Goal: Task Accomplishment & Management: Manage account settings

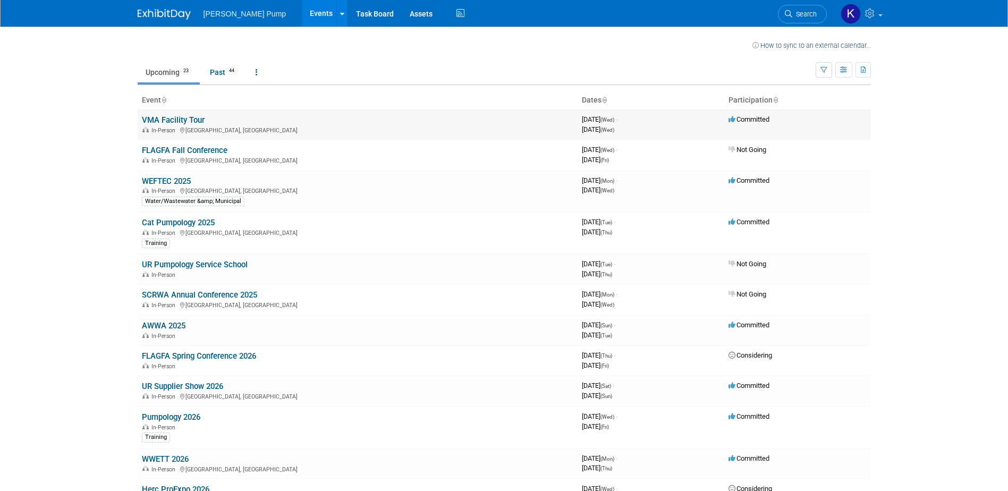
click at [163, 121] on link "VMA Facility Tour" at bounding box center [173, 120] width 63 height 10
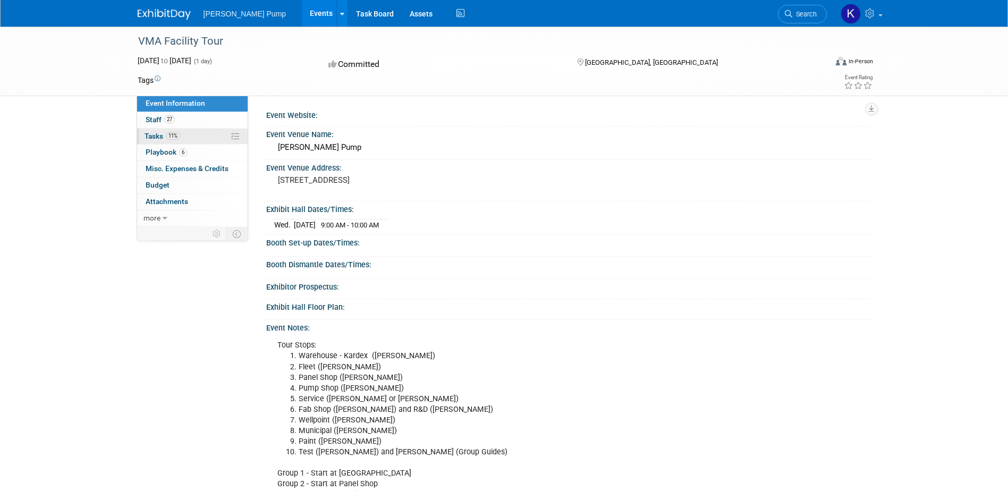
click at [152, 137] on span "Tasks 11%" at bounding box center [162, 136] width 36 height 8
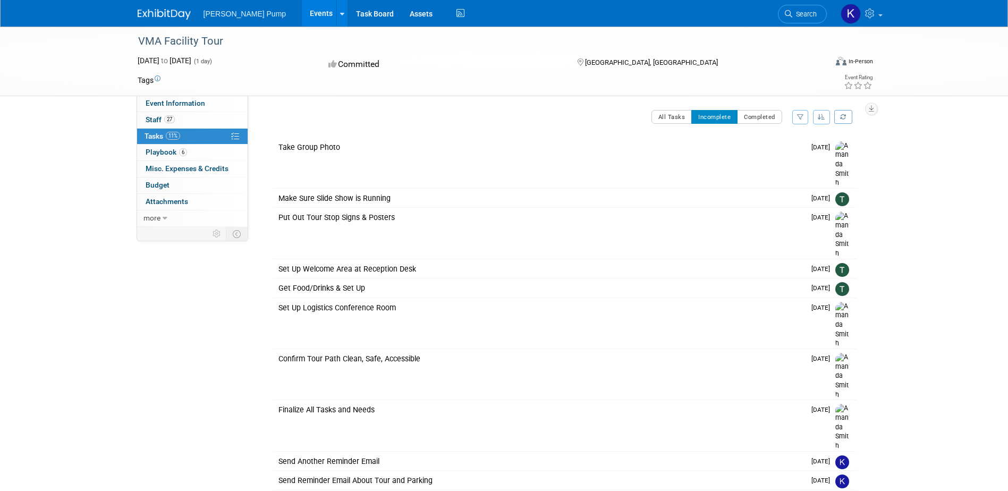
click at [797, 115] on icon "button" at bounding box center [800, 117] width 7 height 6
click at [766, 152] on select "-- Select Assignee -- All unassigned tasks Assigned to me Allan Curry Amanda Sm…" at bounding box center [756, 150] width 88 height 15
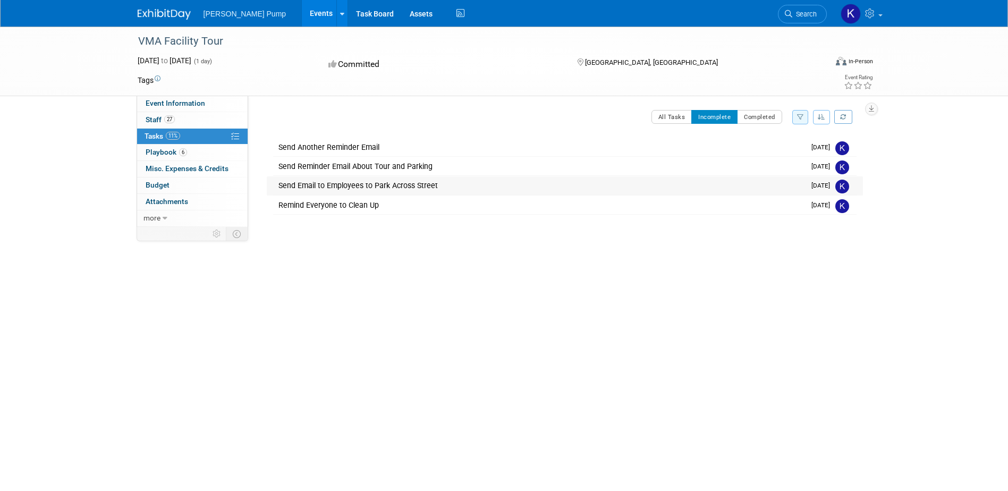
click at [380, 180] on div "Send Email to Employees to Park Across Street" at bounding box center [539, 185] width 532 height 18
click at [390, 189] on div "Send Email to Employees to Park Across Street" at bounding box center [539, 186] width 531 height 18
click at [382, 184] on div "Send Email to Employees to Park Across Street" at bounding box center [539, 185] width 532 height 18
click at [763, 120] on button "Completed" at bounding box center [759, 117] width 45 height 14
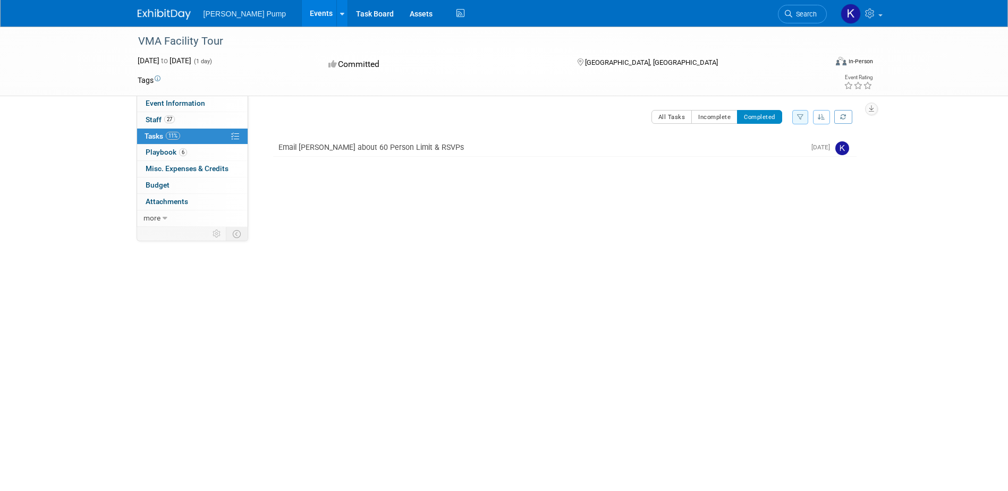
click at [200, 133] on link "11% Tasks 11%" at bounding box center [192, 137] width 110 height 16
click at [444, 147] on div "Email Jessica about 60 Person Limit & RSVPs" at bounding box center [539, 147] width 532 height 18
click at [331, 181] on div "Show task history" at bounding box center [542, 188] width 524 height 23
drag, startPoint x: 331, startPoint y: 181, endPoint x: 328, endPoint y: 188, distance: 6.9
click at [328, 188] on link "Show task history" at bounding box center [317, 186] width 49 height 7
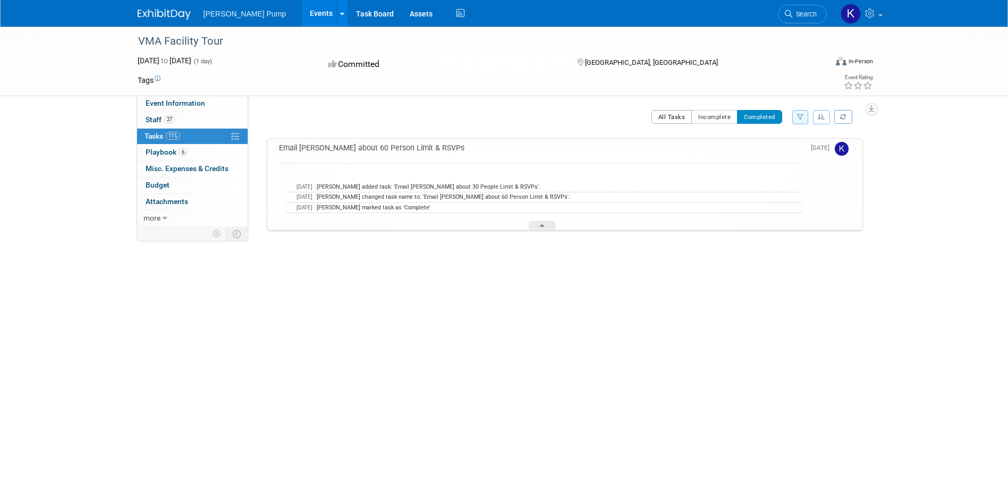
click at [673, 116] on button "All Tasks" at bounding box center [671, 117] width 41 height 14
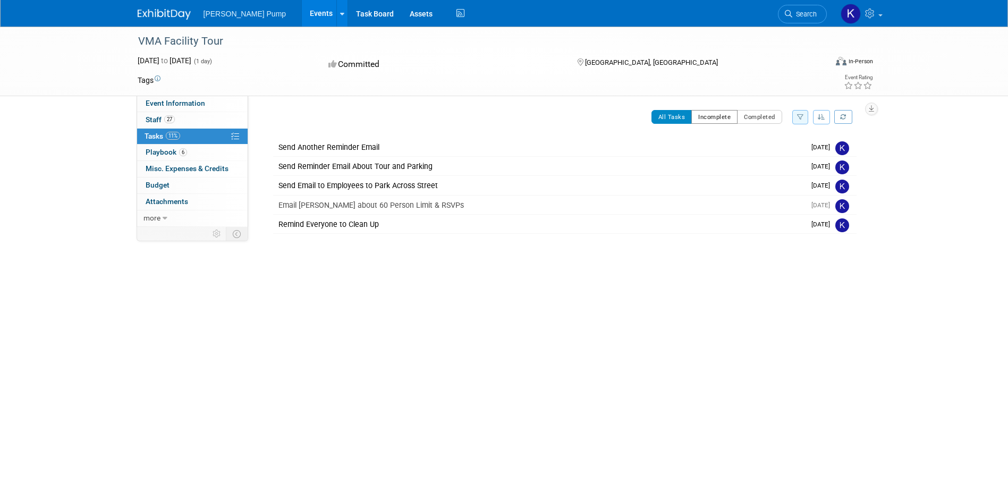
click at [723, 118] on button "Incomplete" at bounding box center [714, 117] width 46 height 14
click at [388, 182] on div "Send Email to Employees to Park Across Street" at bounding box center [539, 185] width 532 height 18
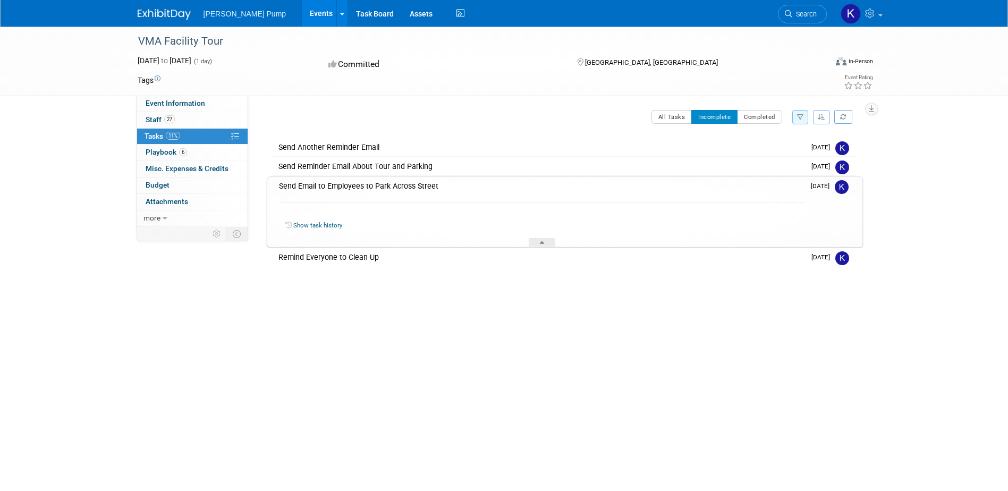
click at [330, 225] on link "Show task history" at bounding box center [317, 225] width 49 height 7
click at [344, 189] on div "Send Email to Employees to Park Across Street" at bounding box center [539, 186] width 531 height 18
click at [400, 185] on div "Send Email to Employees to Park Across Street" at bounding box center [539, 185] width 532 height 18
click at [400, 185] on div "Send Email to Employees to Park Across Street" at bounding box center [539, 186] width 531 height 18
click at [400, 185] on div "Send Email to Employees to Park Across Street" at bounding box center [539, 185] width 532 height 18
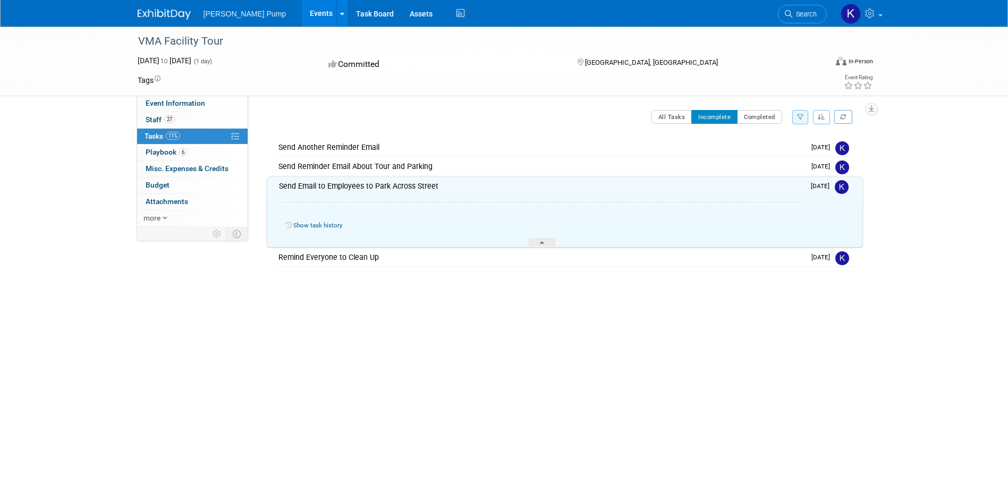
click at [402, 185] on div "Send Email to Employees to Park Across Street" at bounding box center [539, 186] width 531 height 18
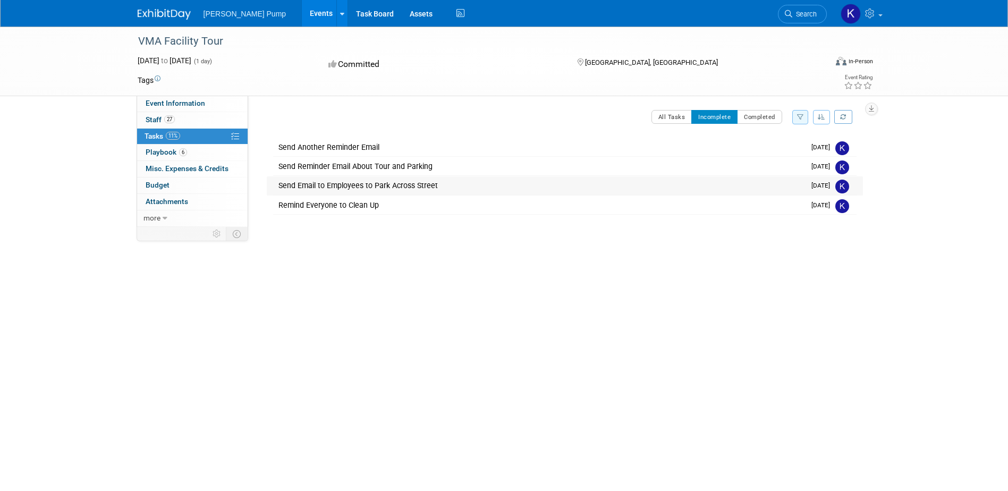
click at [402, 185] on div "Send Email to Employees to Park Across Street" at bounding box center [539, 185] width 532 height 18
click at [325, 224] on link "Show task history" at bounding box center [317, 225] width 49 height 7
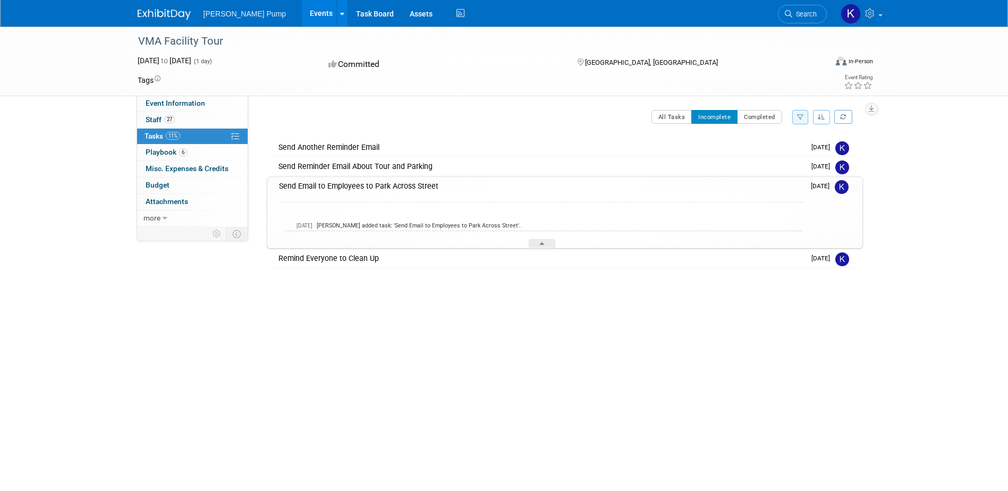
click at [841, 184] on img at bounding box center [842, 187] width 14 height 14
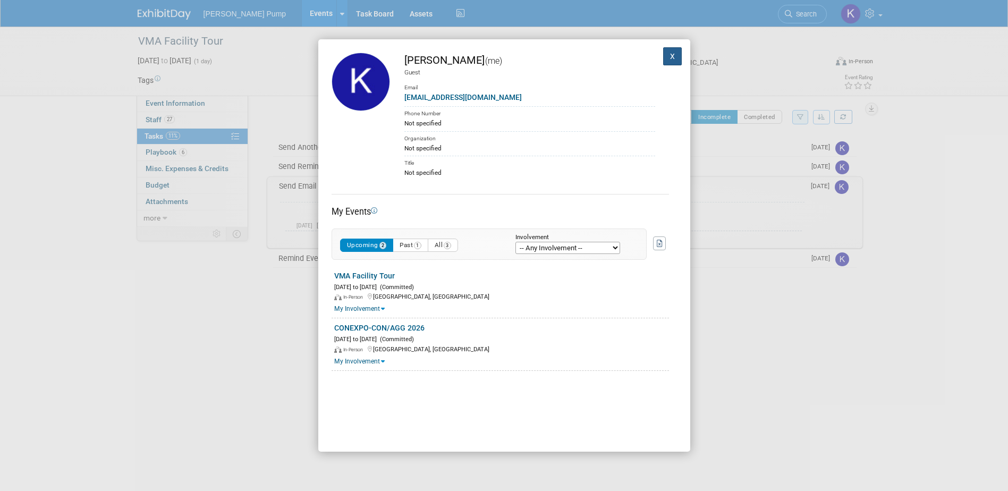
click at [663, 53] on button "X" at bounding box center [672, 56] width 19 height 18
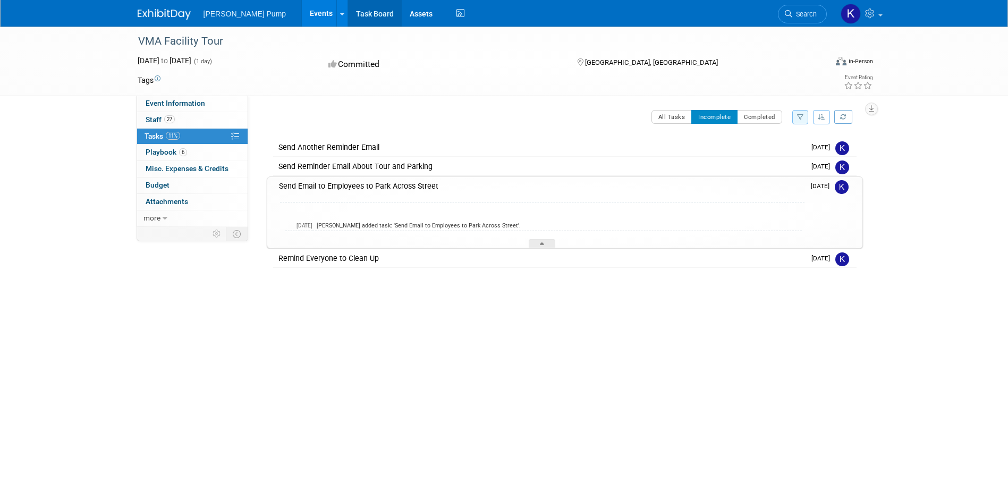
click at [354, 16] on link "Task Board" at bounding box center [375, 13] width 54 height 27
